Goal: Task Accomplishment & Management: Manage account settings

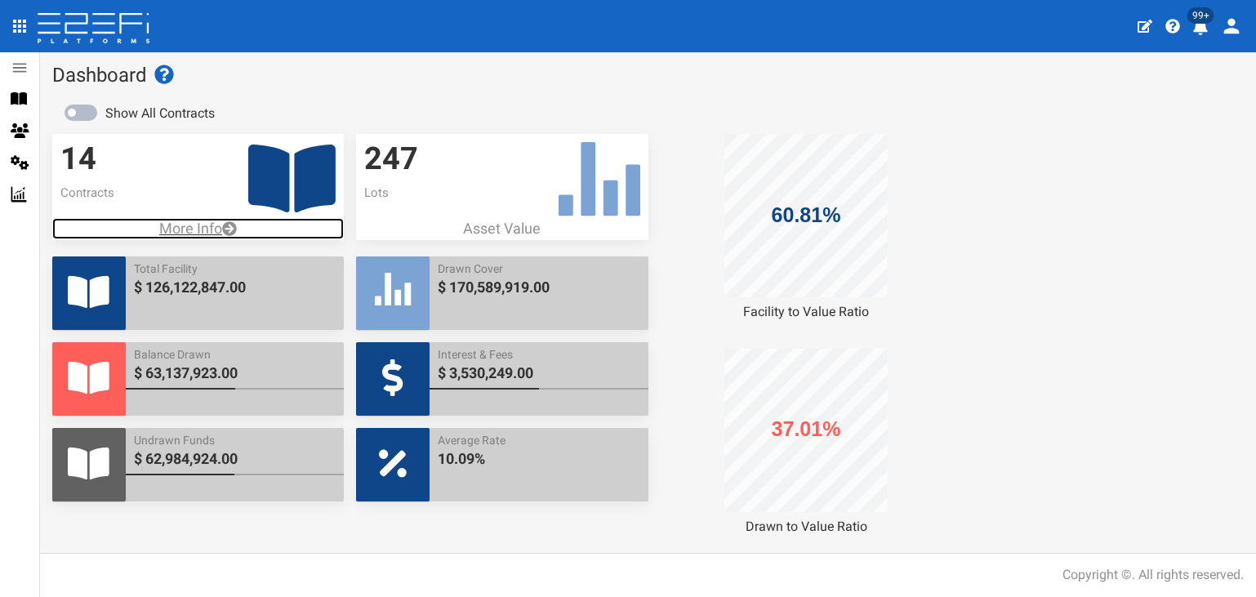
click at [190, 222] on p "More Info" at bounding box center [198, 228] width 292 height 21
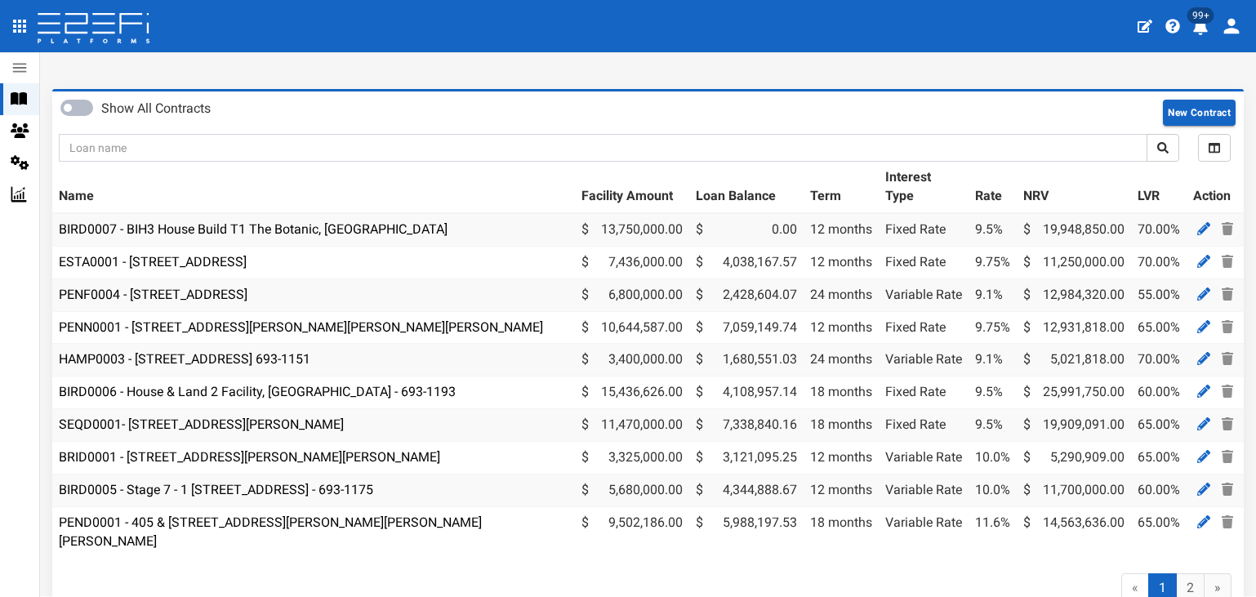
scroll to position [82, 0]
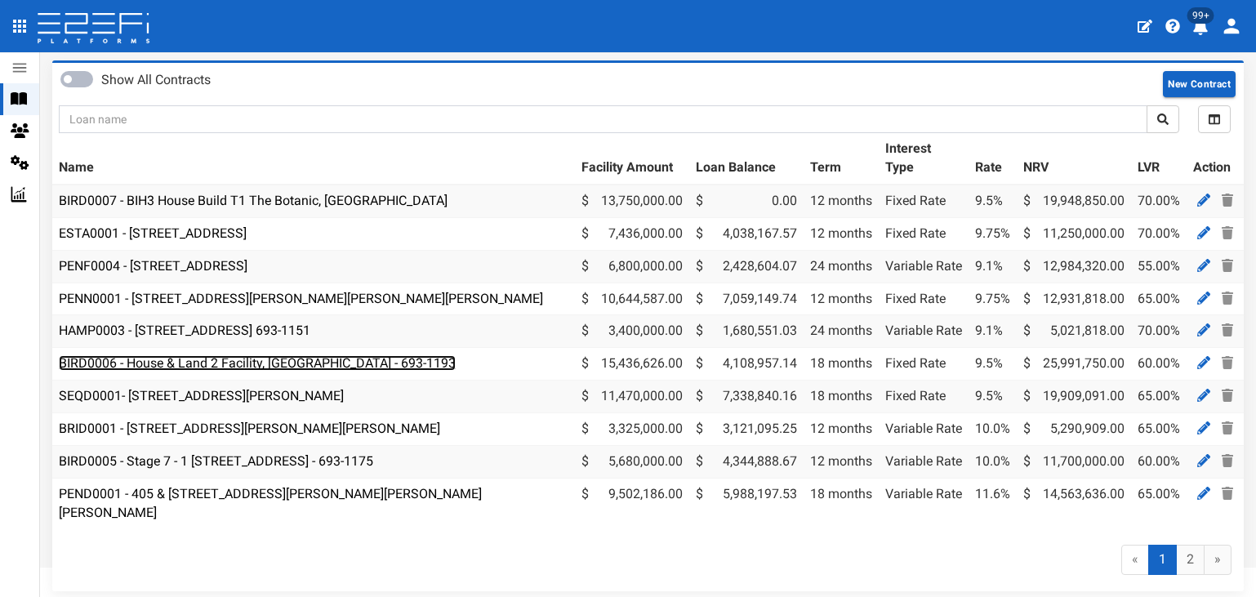
click at [164, 368] on link "BIRD0006 - House & Land 2 Facility, [GEOGRAPHIC_DATA] - 693-1193" at bounding box center [257, 363] width 397 height 16
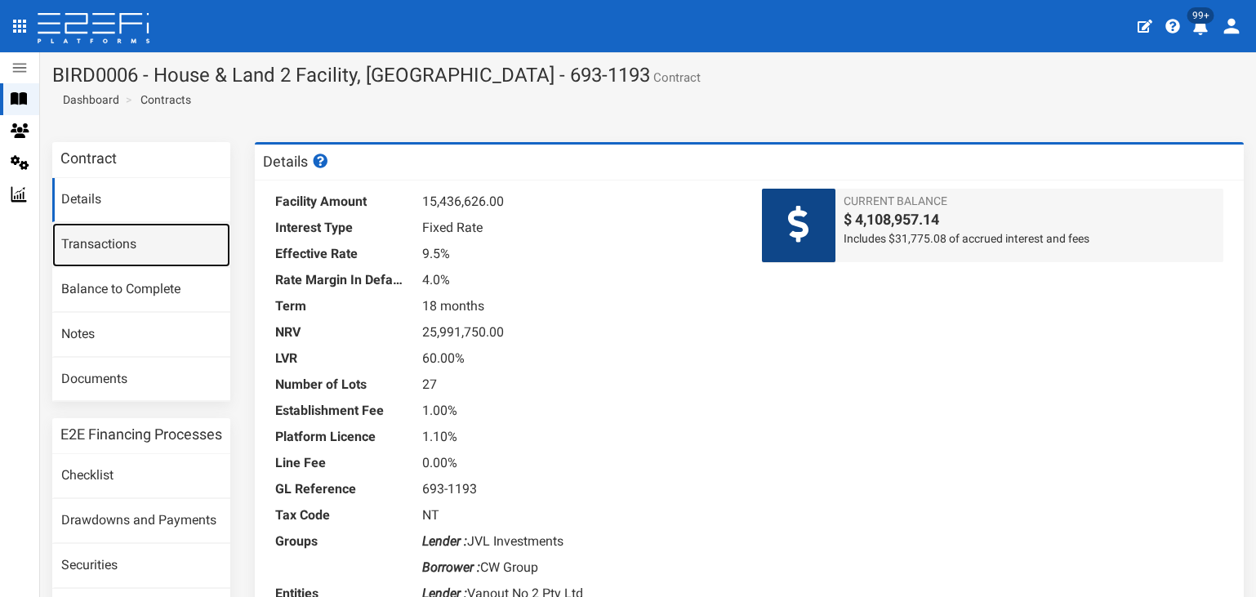
click at [107, 236] on link "Transactions" at bounding box center [141, 245] width 178 height 44
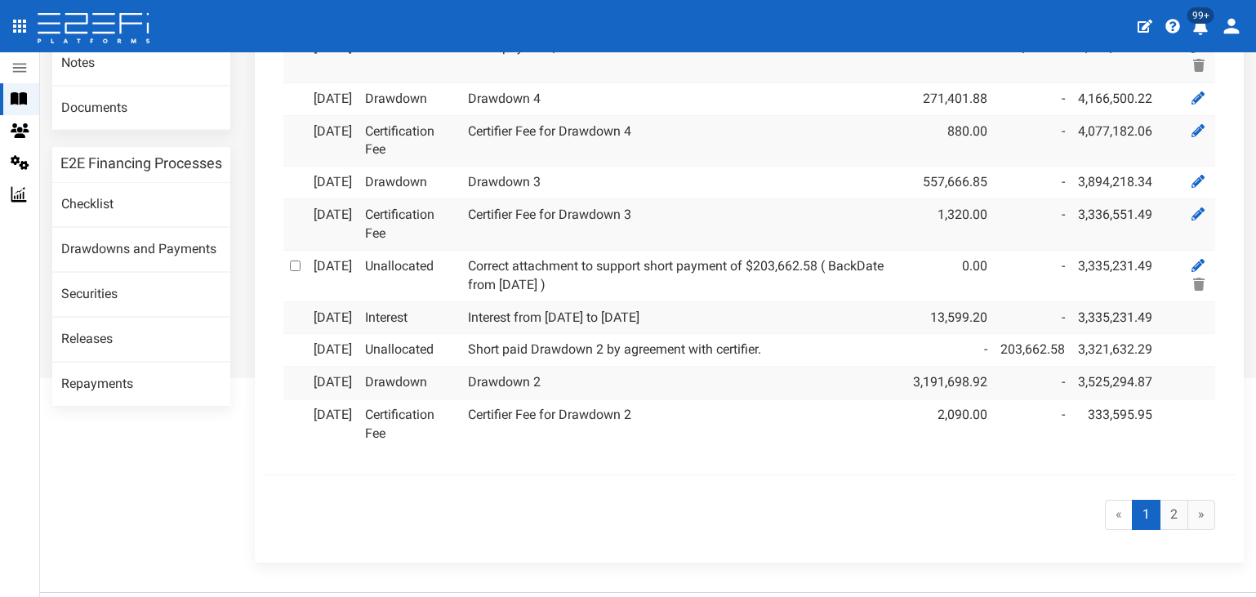
scroll to position [245, 0]
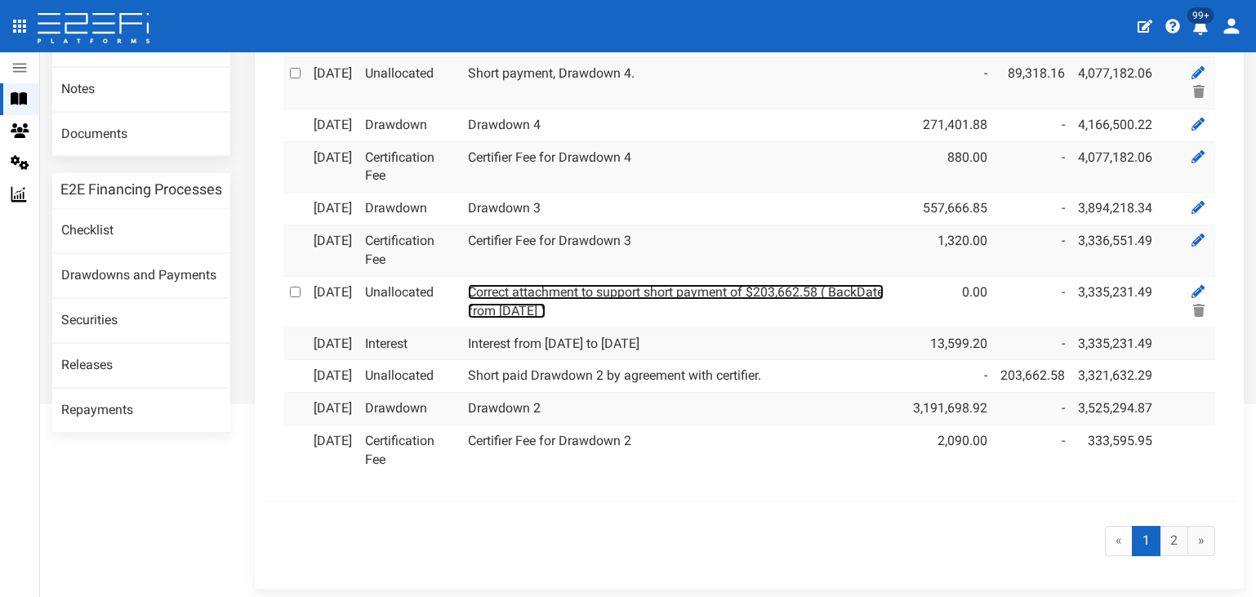
click at [557, 319] on link "Correct attachment to support short payment of $203,662.58 ( BackDate from 18-0…" at bounding box center [676, 301] width 416 height 34
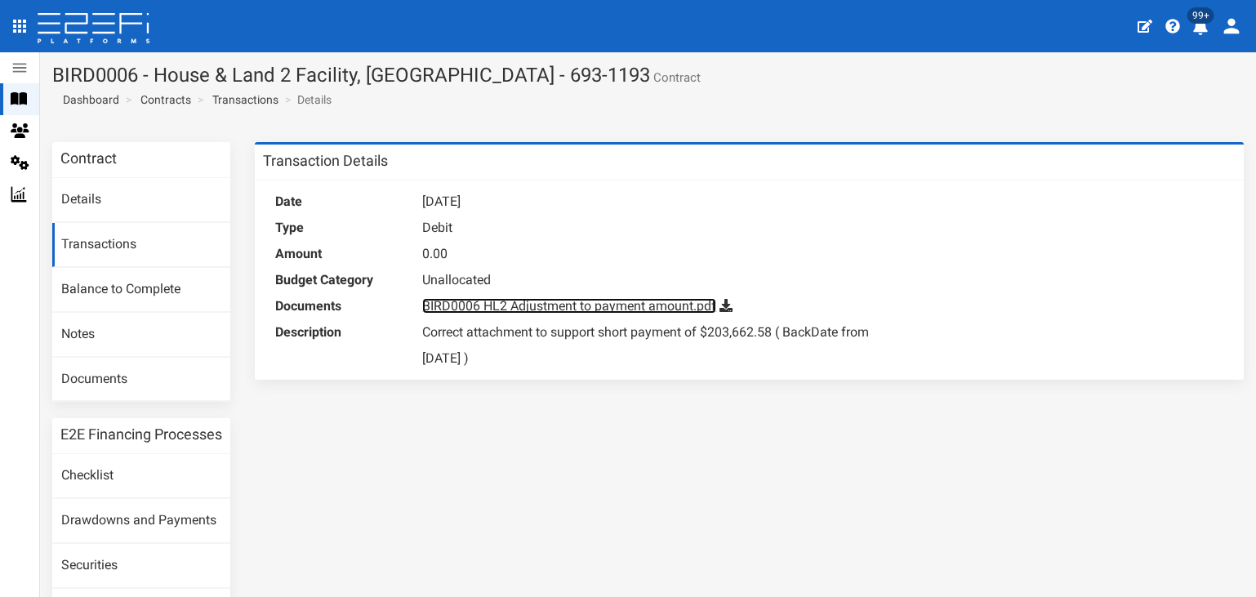
click at [587, 306] on link "BIRD0006 HL2 Adjustment to payment amount.pdf" at bounding box center [569, 306] width 294 height 16
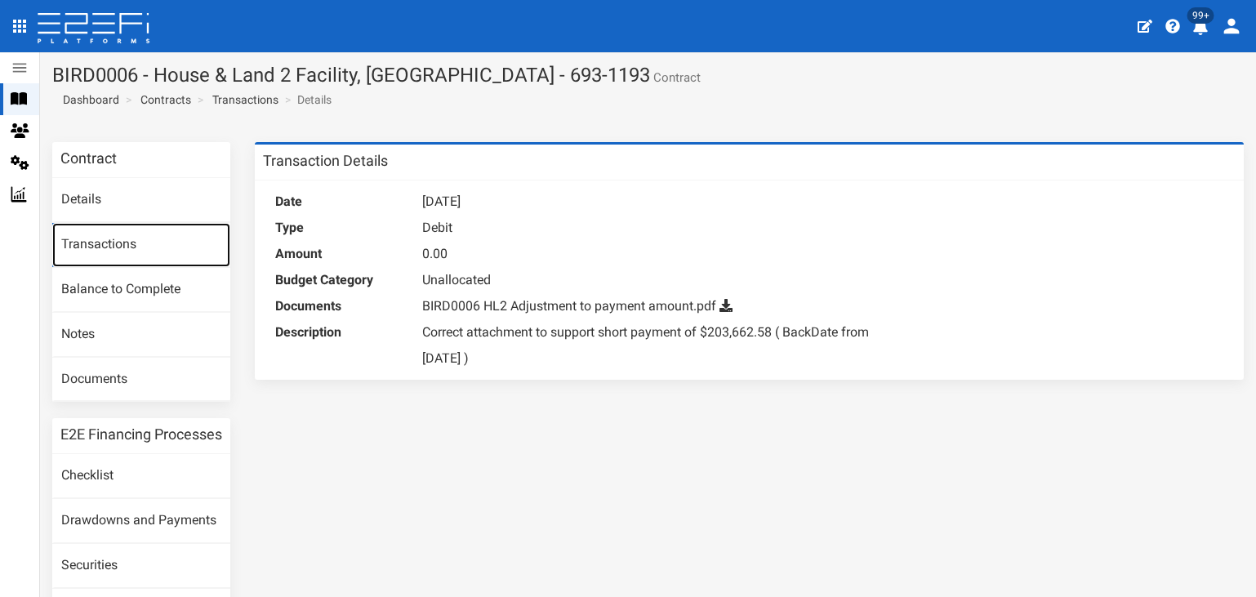
click at [95, 243] on link "Transactions" at bounding box center [141, 245] width 178 height 44
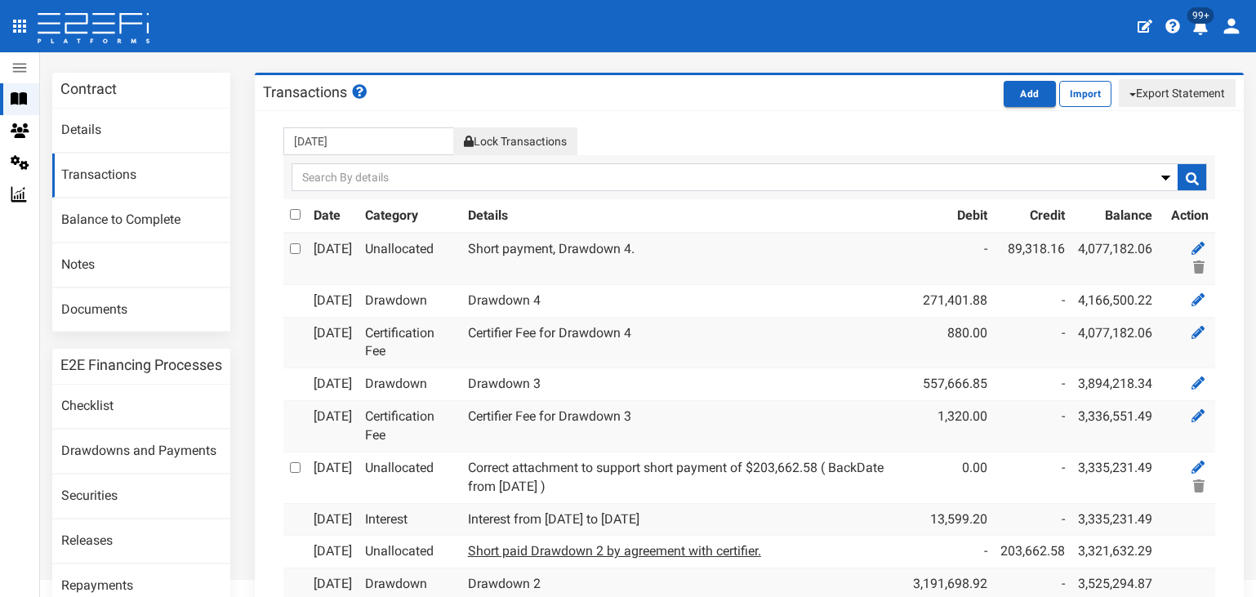
scroll to position [163, 0]
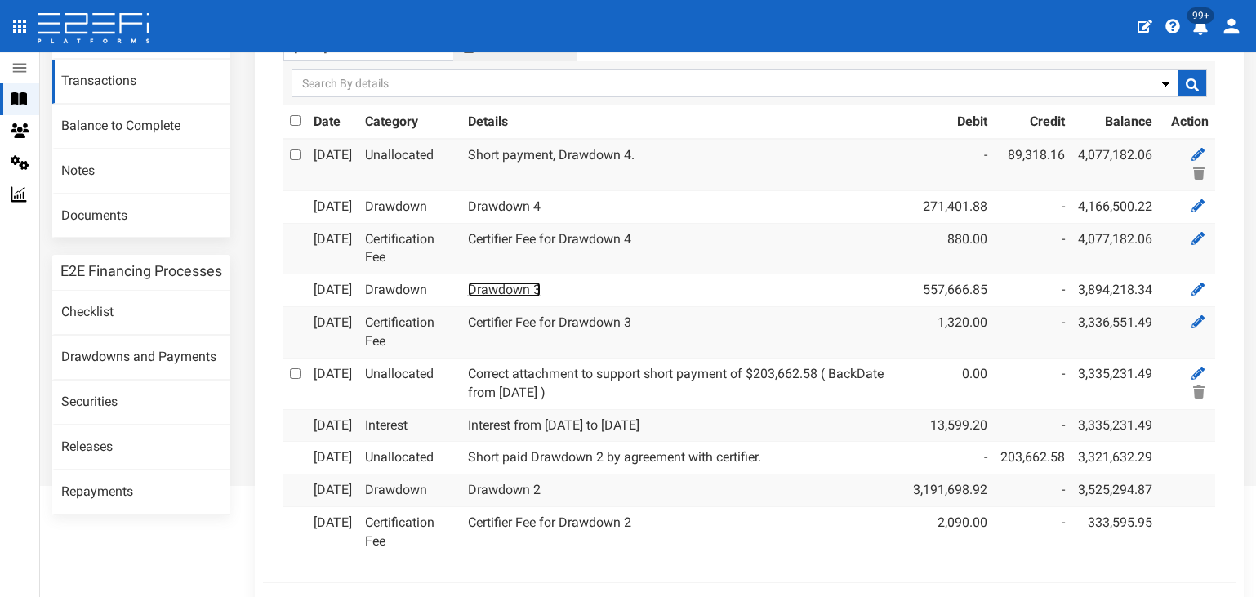
click at [511, 297] on link "Drawdown 3" at bounding box center [504, 290] width 73 height 16
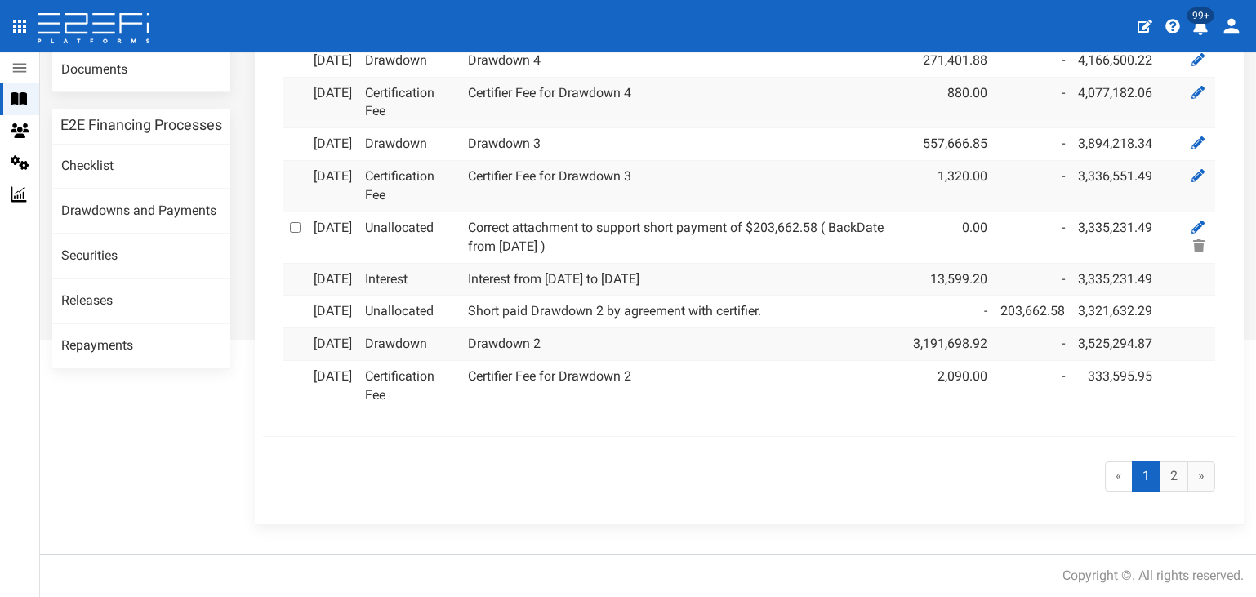
scroll to position [245, 0]
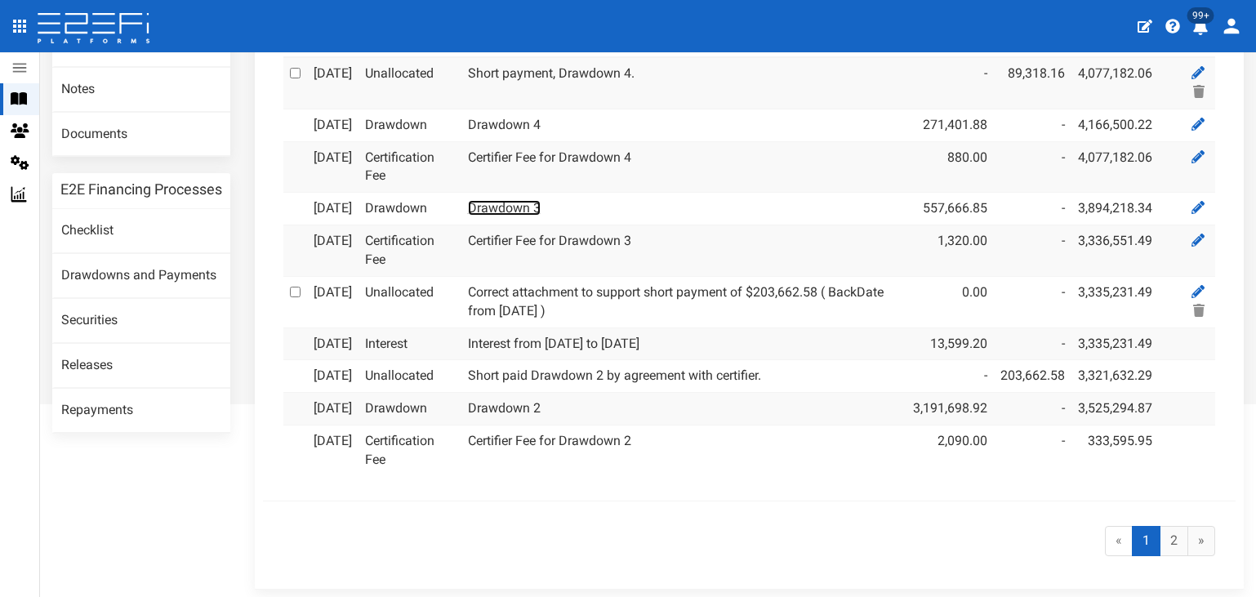
click at [515, 216] on link "Drawdown 3" at bounding box center [504, 208] width 73 height 16
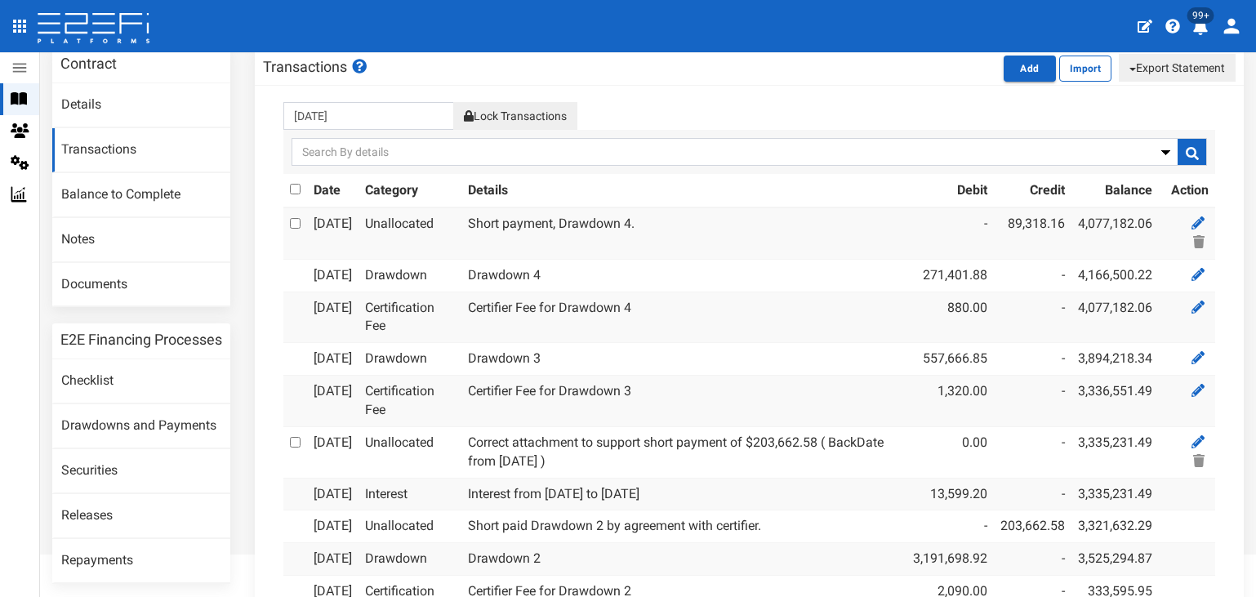
scroll to position [82, 0]
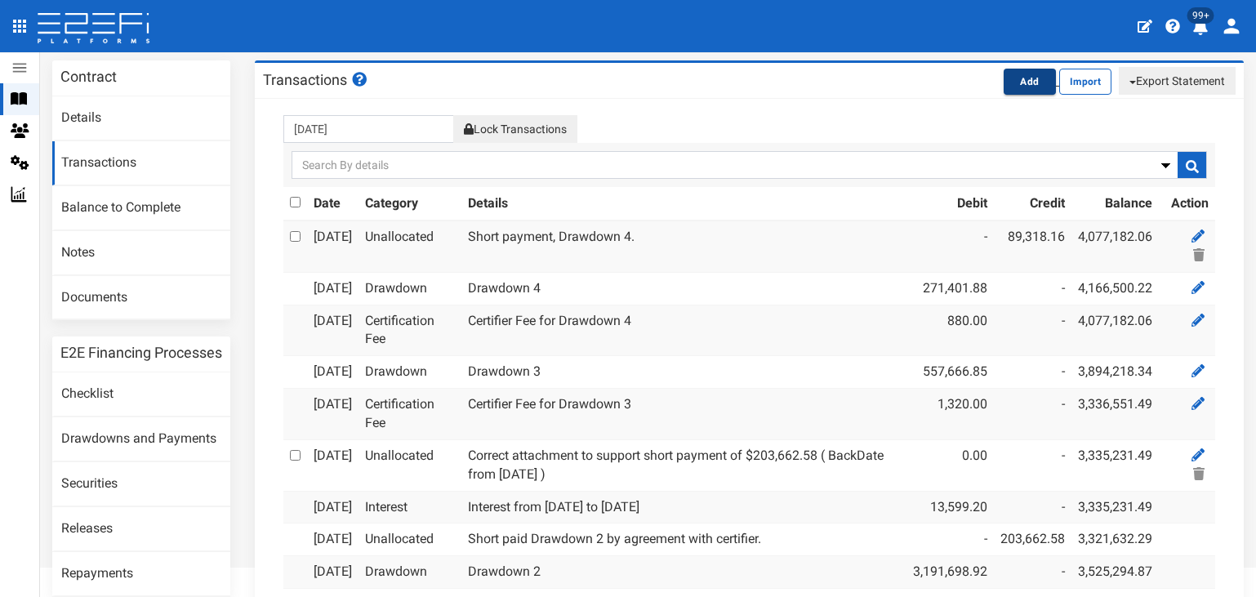
click at [1021, 80] on button "Add" at bounding box center [1030, 82] width 52 height 26
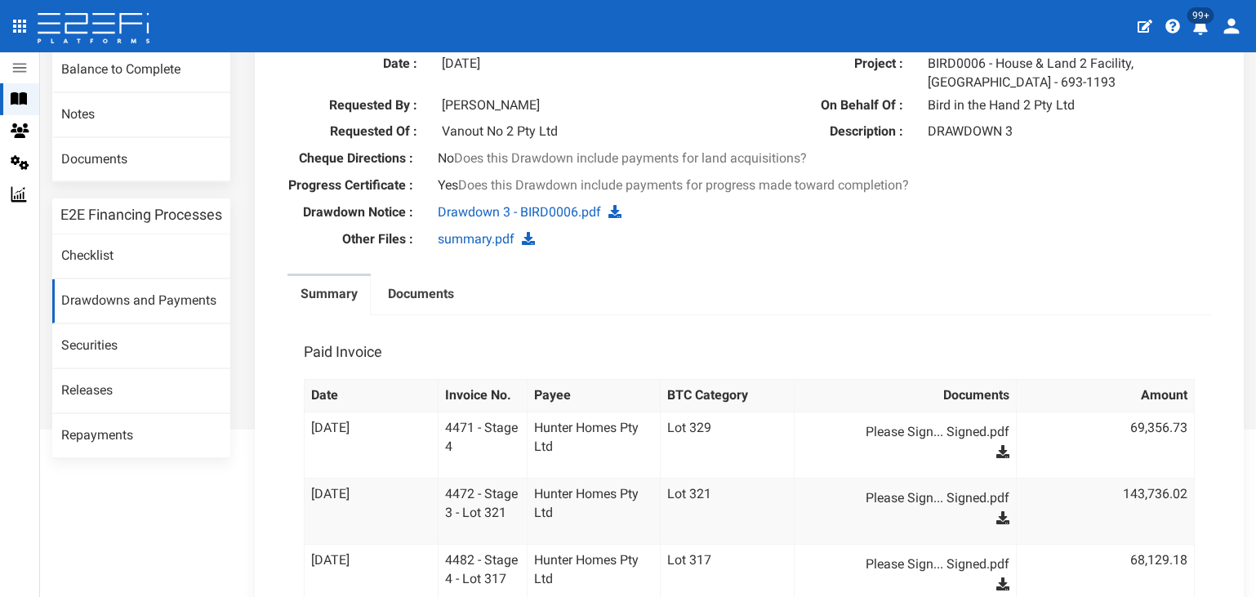
scroll to position [121, 0]
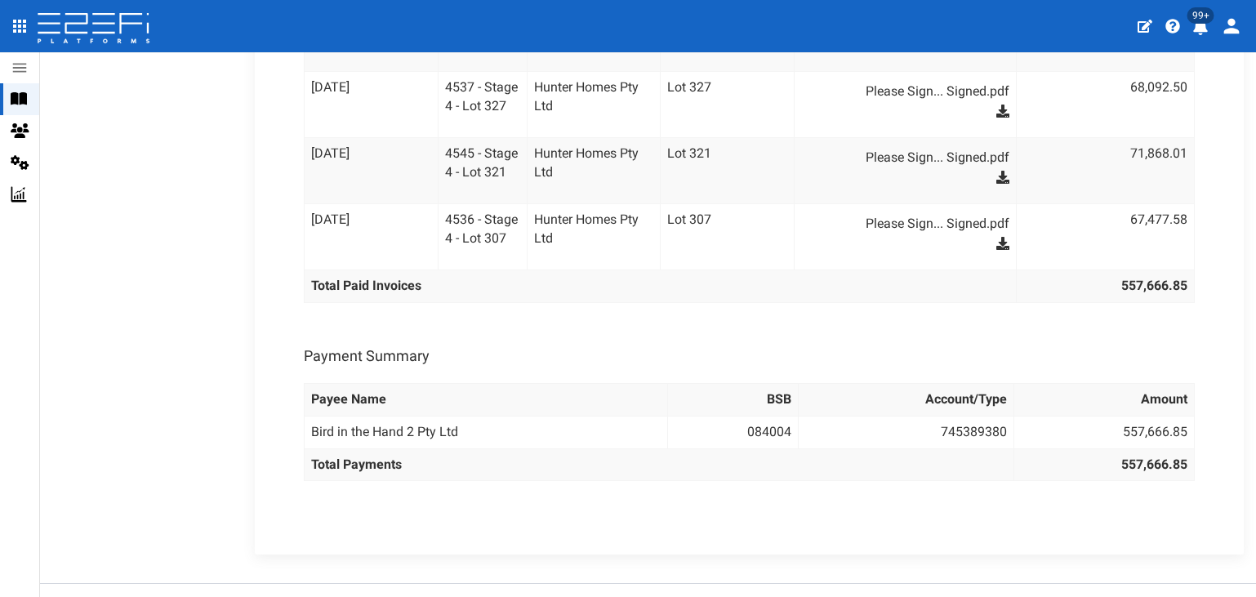
scroll to position [856, 0]
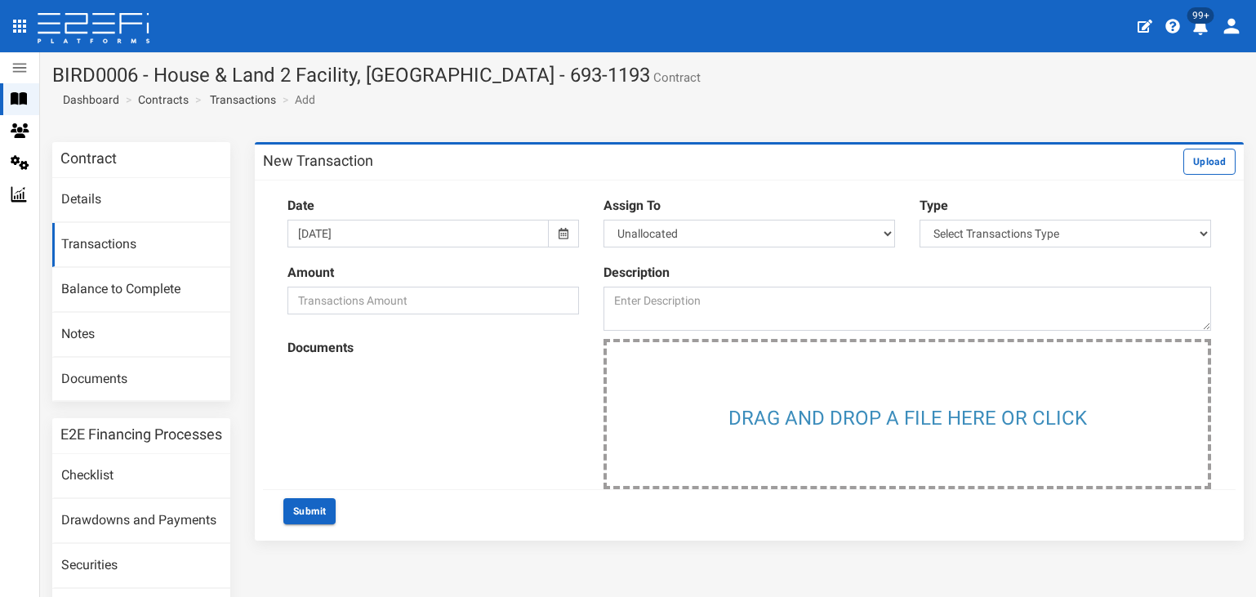
click at [559, 233] on icon at bounding box center [564, 233] width 10 height 11
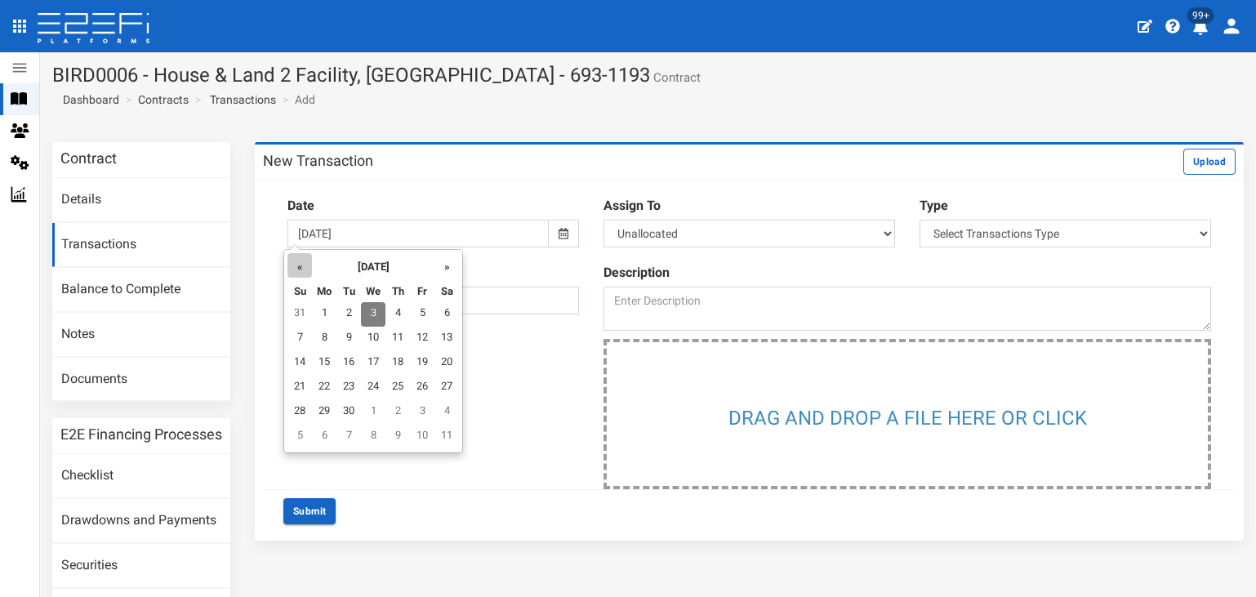
click at [301, 262] on th "«" at bounding box center [299, 265] width 25 height 25
click at [428, 363] on td "15" at bounding box center [424, 363] width 25 height 25
type input "[DATE]"
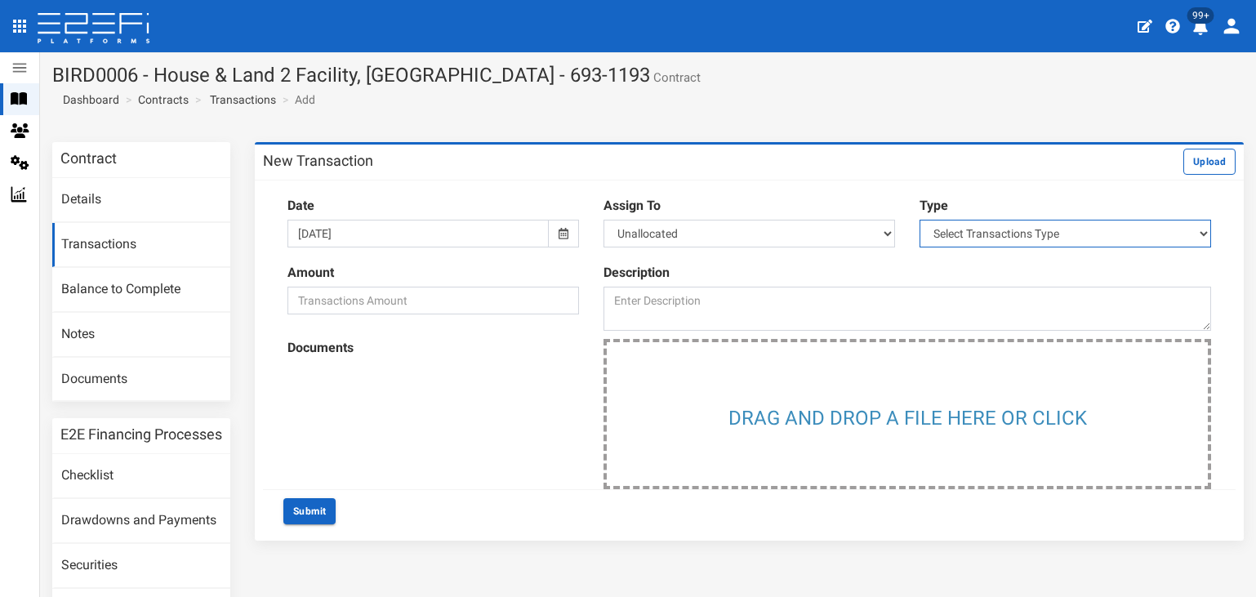
click at [1185, 235] on select "Select Transactions Type Credit Debit" at bounding box center [1066, 234] width 292 height 28
select select "2"
click at [920, 220] on select "Select Transactions Type Credit Debit" at bounding box center [1066, 234] width 292 height 28
click at [464, 294] on input "number" at bounding box center [433, 301] width 292 height 28
type input "203662.58"
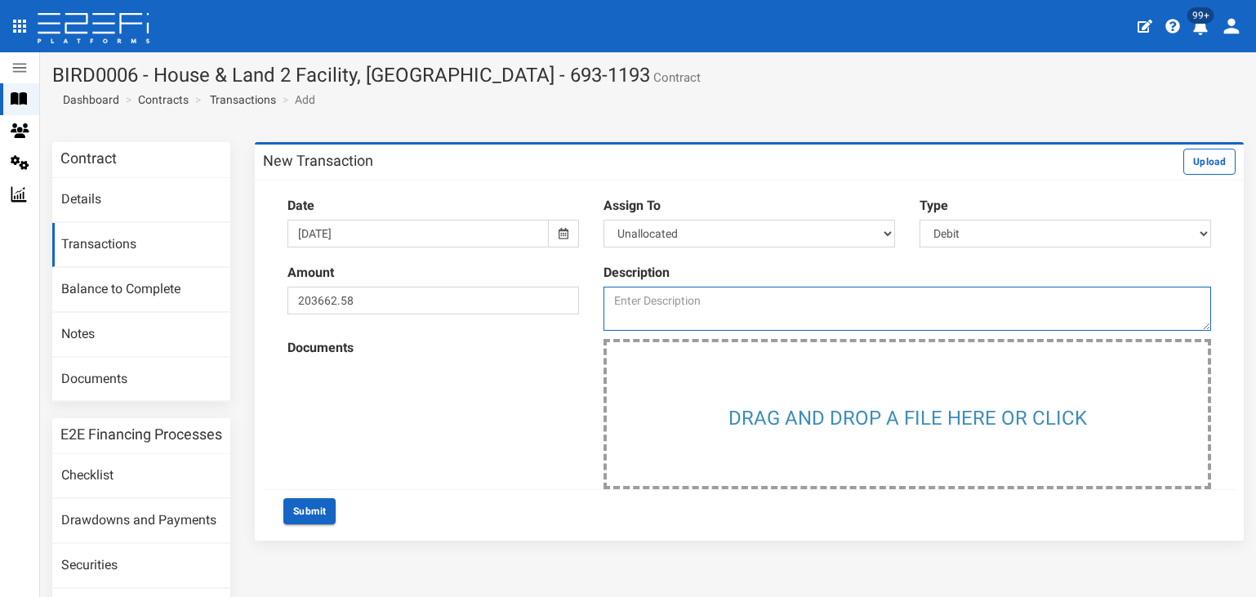
click at [672, 308] on textarea at bounding box center [908, 309] width 608 height 44
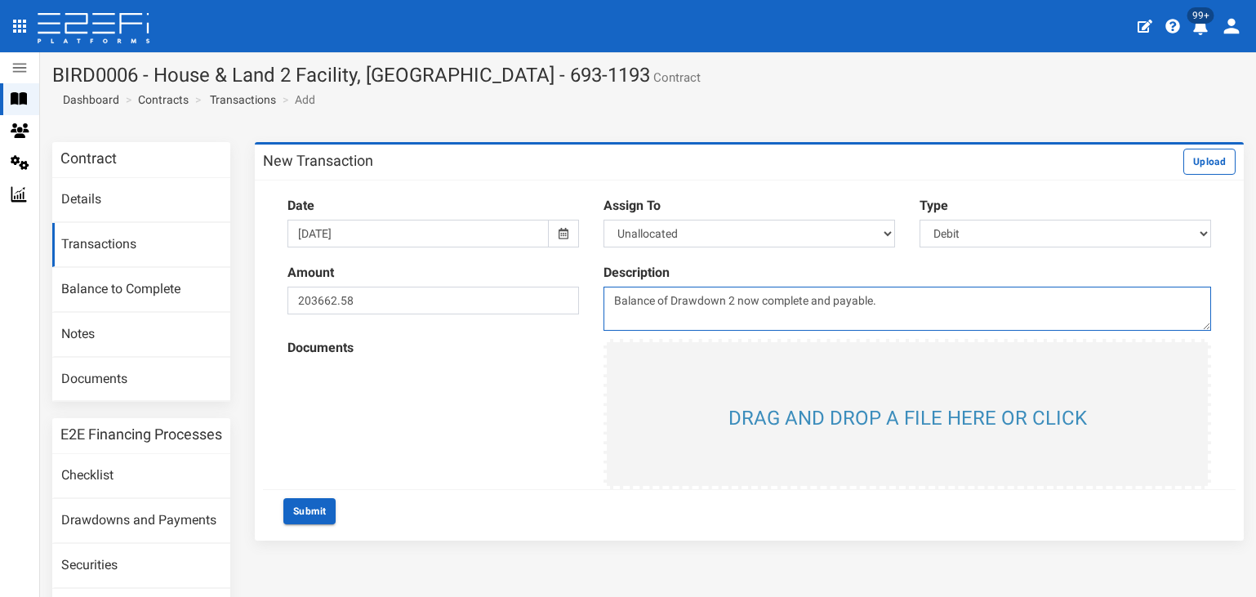
type textarea "Balance of Drawdown 2 now complete and payable."
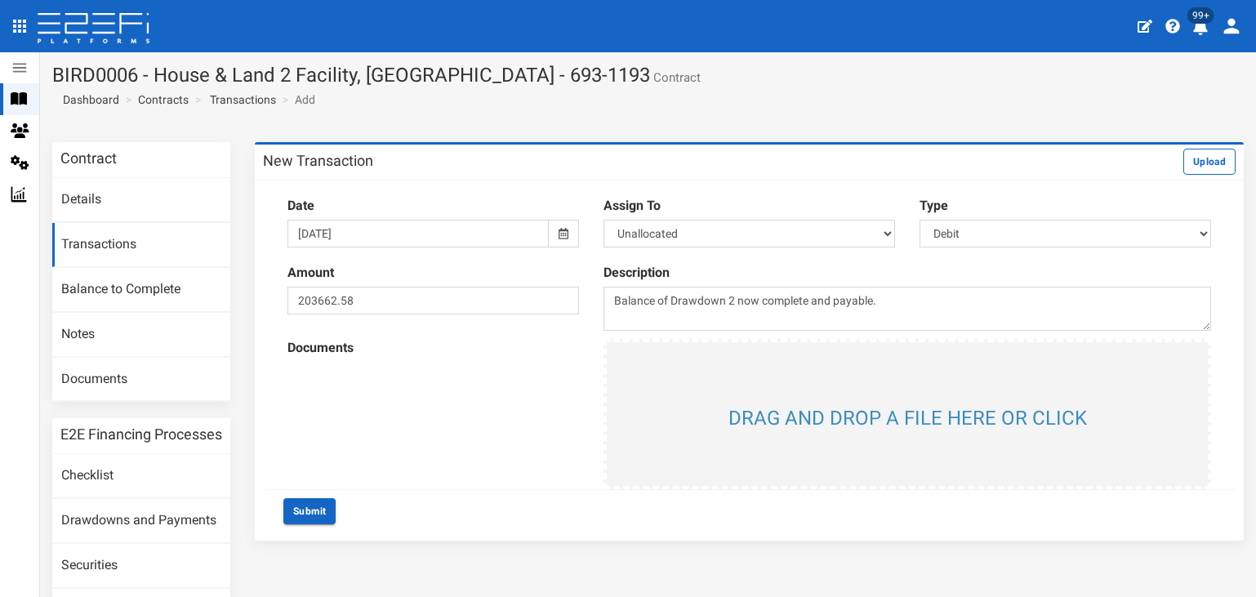
click at [824, 412] on input "file" at bounding box center [907, 414] width 601 height 144
click at [306, 516] on button "Submit" at bounding box center [309, 511] width 52 height 26
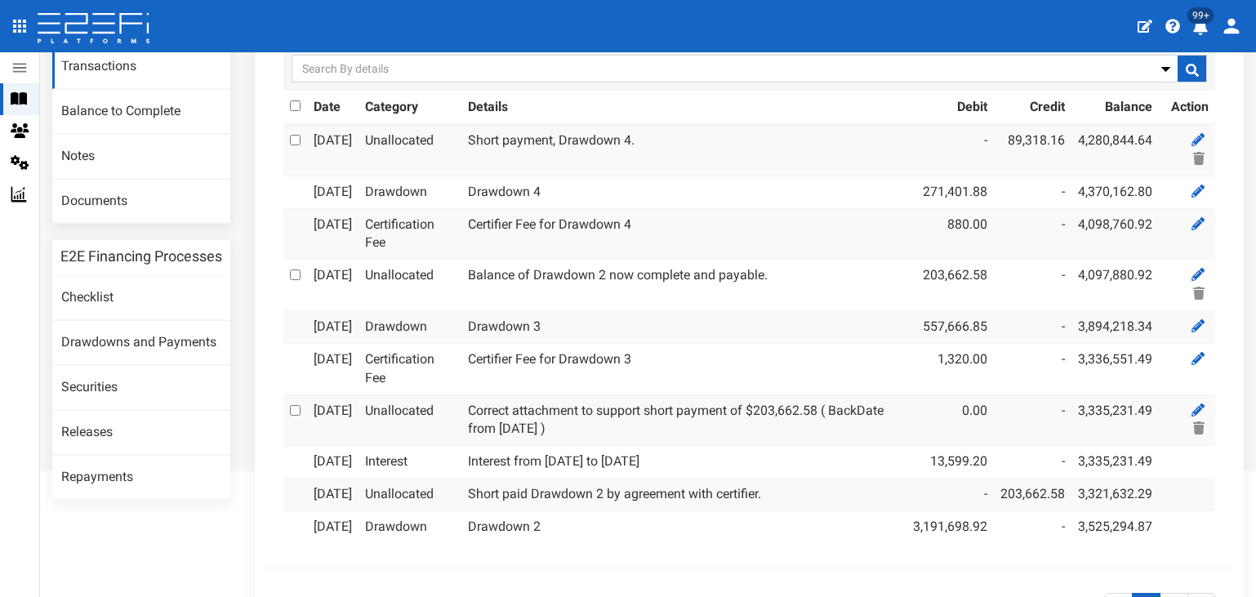
scroll to position [163, 0]
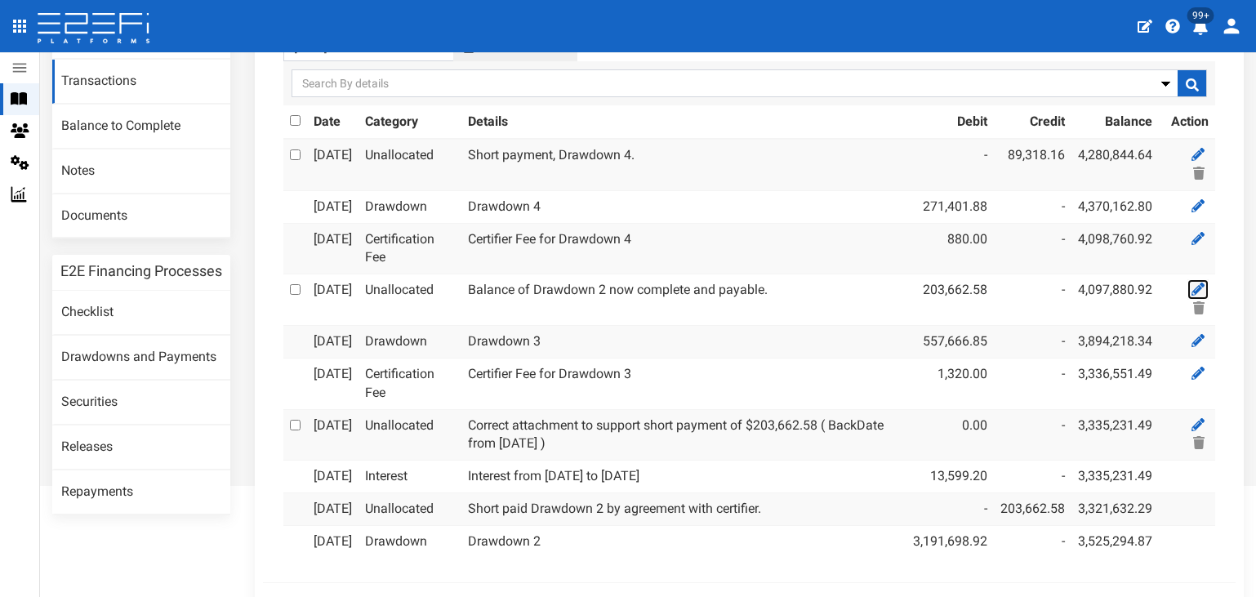
click at [1192, 296] on icon at bounding box center [1198, 289] width 13 height 13
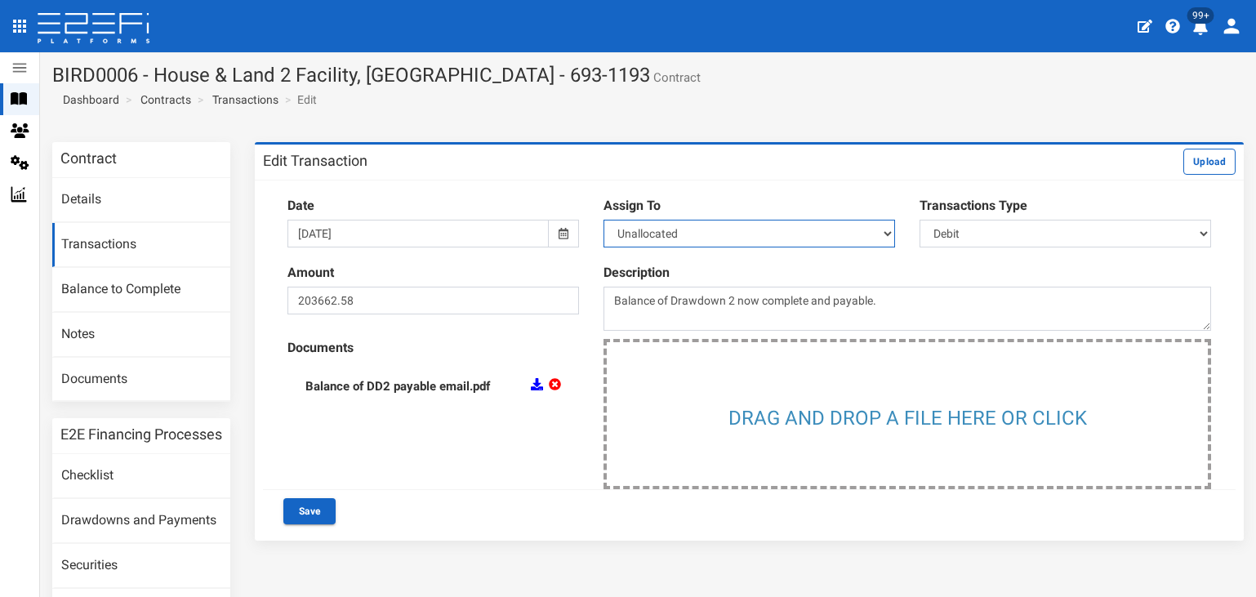
click at [874, 238] on select "Unallocated Interest Establishment Fee Platform Licence Certifier Fees Legal Fe…" at bounding box center [750, 234] width 292 height 28
click at [604, 220] on select "Unallocated Interest Establishment Fee Platform Licence Certifier Fees Legal Fe…" at bounding box center [750, 234] width 292 height 28
click at [297, 510] on button "Save" at bounding box center [309, 511] width 52 height 26
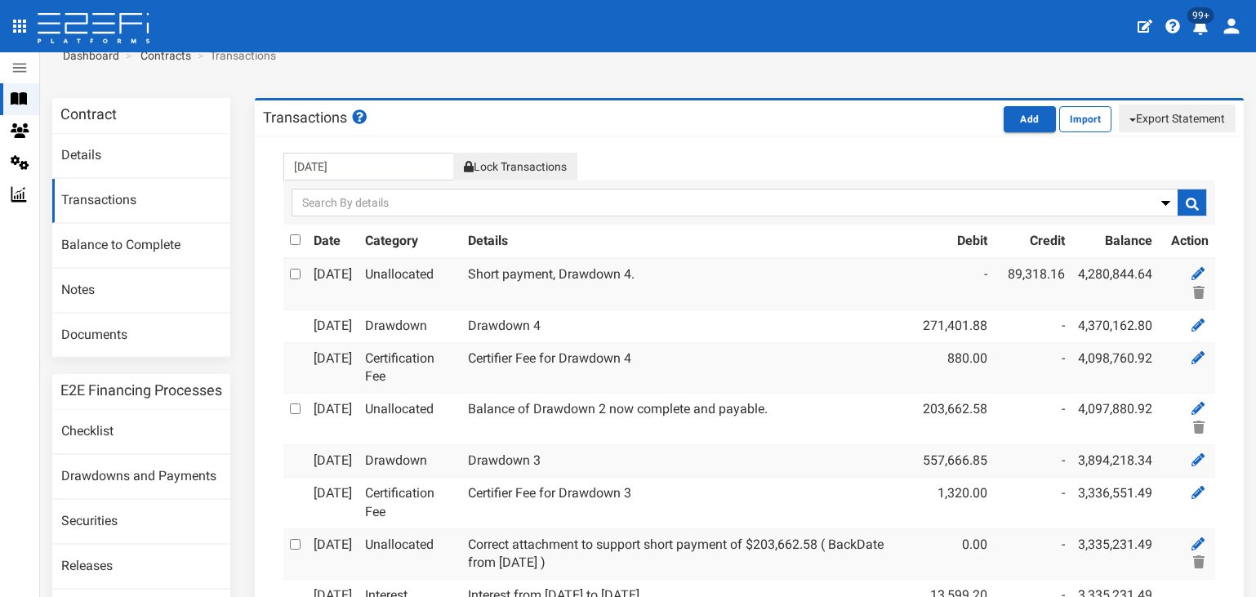
scroll to position [82, 0]
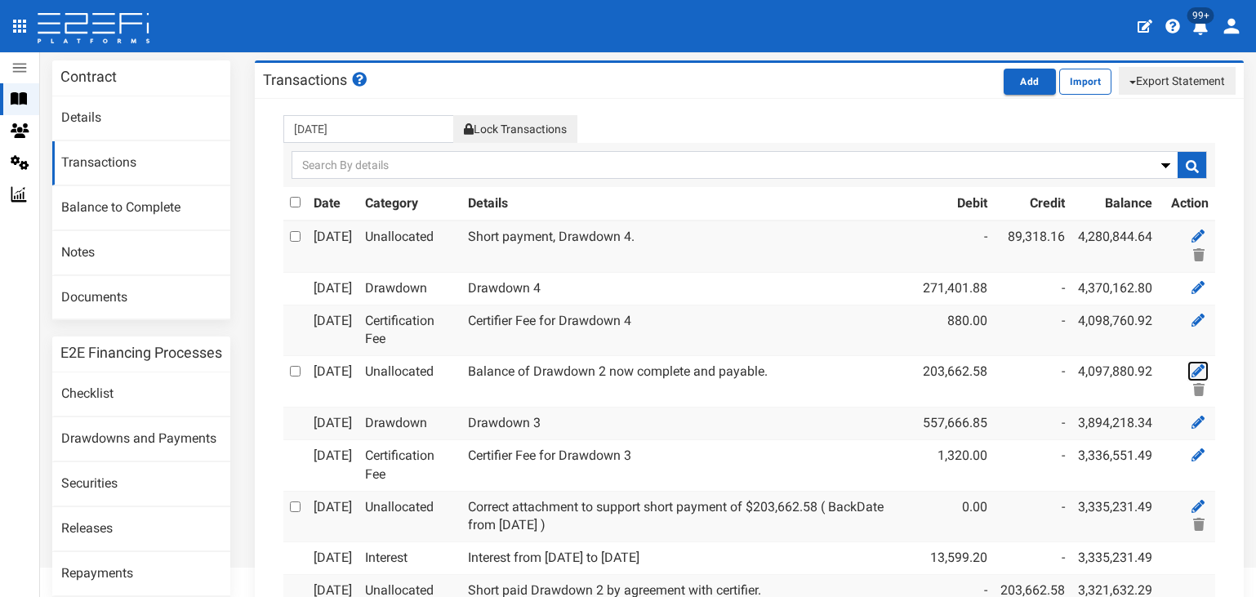
click at [1192, 377] on icon at bounding box center [1198, 370] width 13 height 13
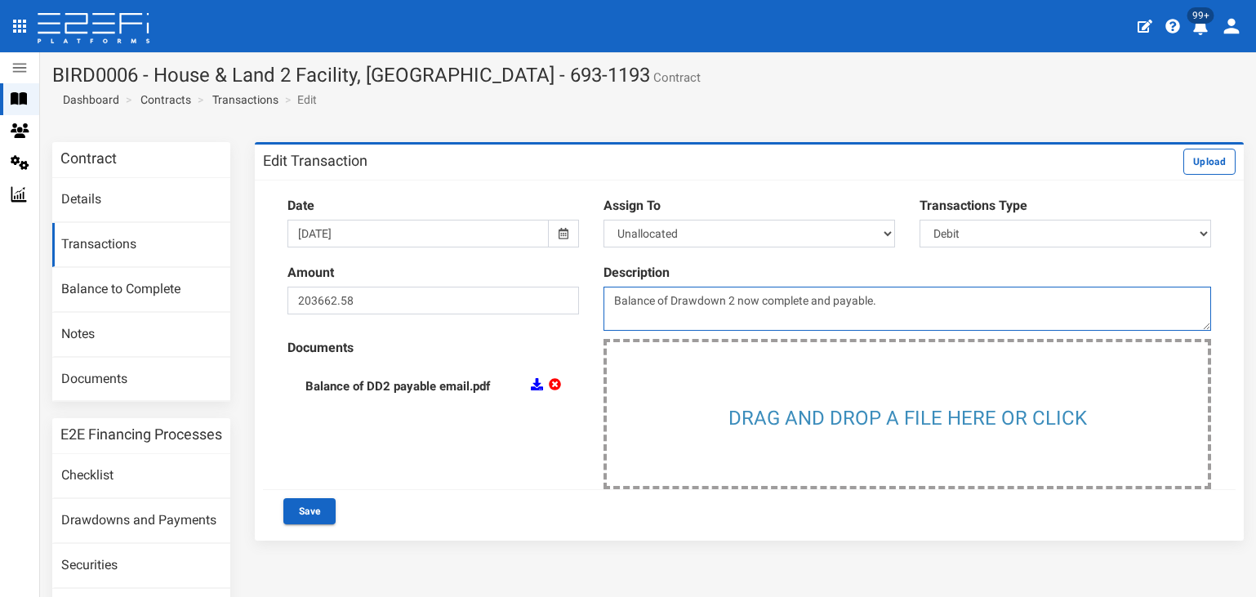
click at [871, 297] on textarea "Balance of Drawdown 2 now complete and payable." at bounding box center [908, 309] width 608 height 44
type textarea "Balance of Drawdown 2 works complete and paid with Drawdown 3"
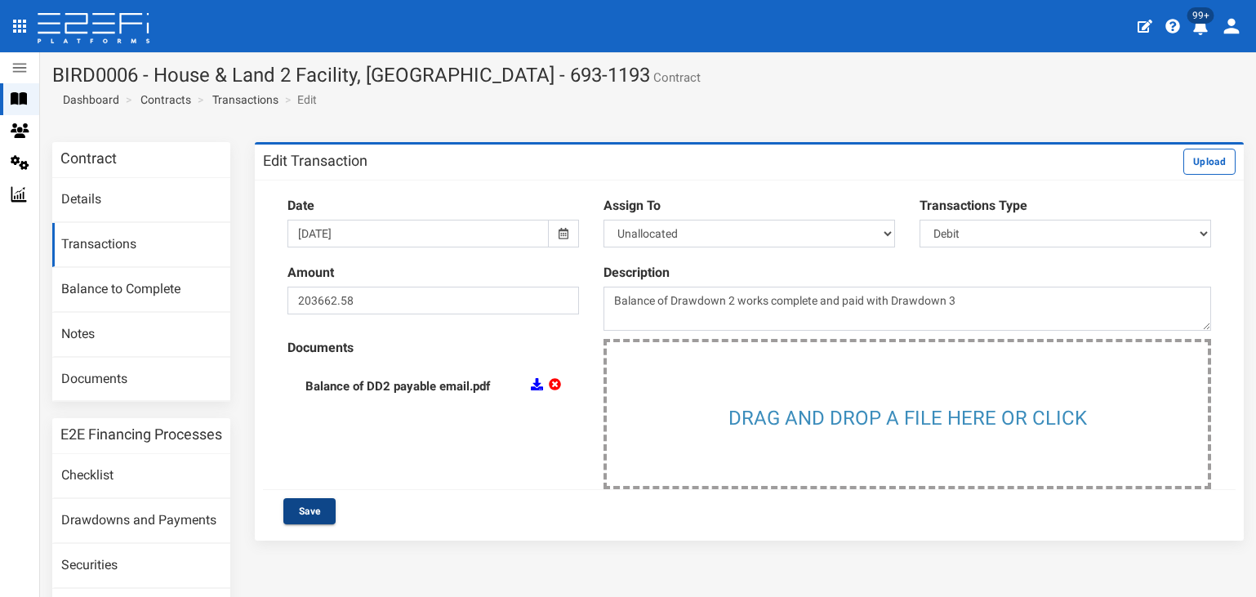
click at [307, 507] on button "Save" at bounding box center [309, 511] width 52 height 26
